Goal: Task Accomplishment & Management: Manage account settings

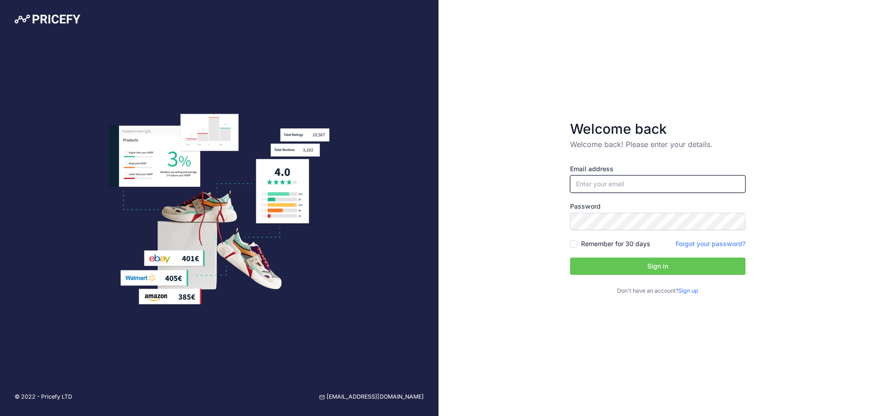
click at [651, 181] on input "email" at bounding box center [657, 183] width 175 height 17
paste input "[EMAIL_ADDRESS][DOMAIN_NAME]"
type input "[EMAIL_ADDRESS][DOMAIN_NAME]"
click at [680, 263] on button "Sign in" at bounding box center [657, 266] width 175 height 17
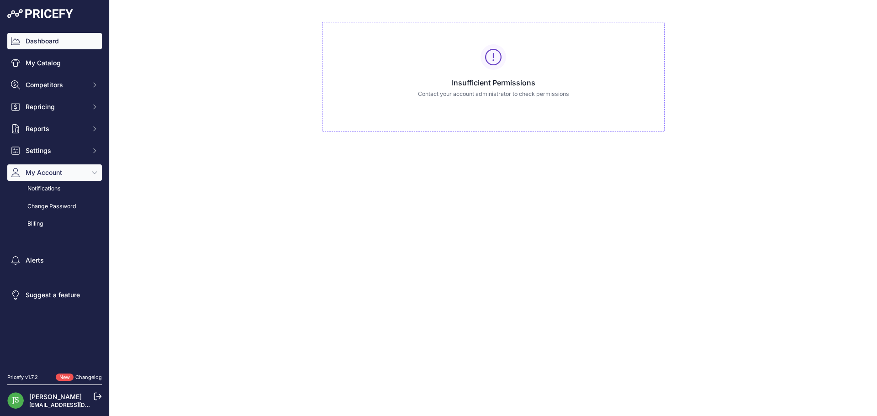
click at [46, 38] on link "Dashboard" at bounding box center [54, 41] width 95 height 16
